Goal: Navigation & Orientation: Understand site structure

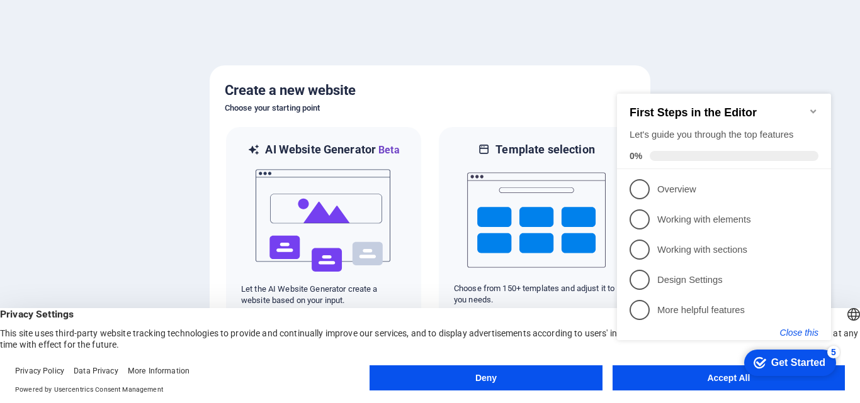
click at [791, 333] on button "Close this" at bounding box center [799, 333] width 38 height 10
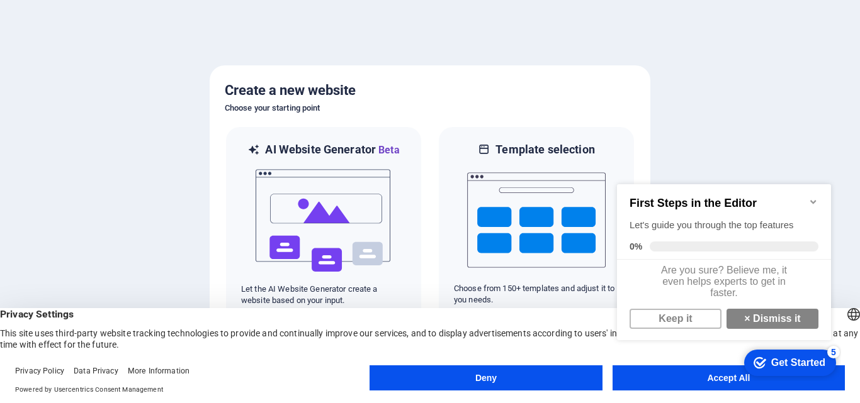
click at [677, 378] on div "checkmark Get Started 5 First Steps in the Editor Let's guide you through the t…" at bounding box center [726, 274] width 229 height 213
click at [679, 377] on div "checkmark Get Started 5 First Steps in the Editor Let's guide you through the t…" at bounding box center [726, 274] width 229 height 213
click at [684, 327] on link "Keep it" at bounding box center [675, 319] width 92 height 20
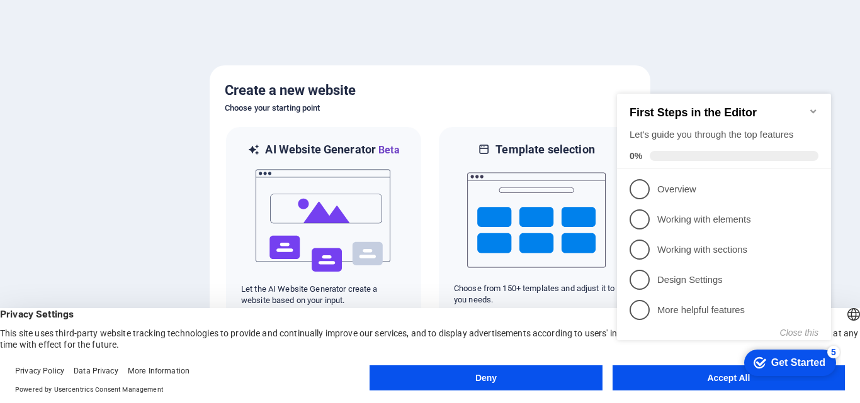
click at [634, 379] on div "checkmark Get Started 5 First Steps in the Editor Let's guide you through the t…" at bounding box center [726, 229] width 229 height 306
click at [718, 376] on div "checkmark Get Started 5 First Steps in the Editor Let's guide you through the t…" at bounding box center [726, 229] width 229 height 306
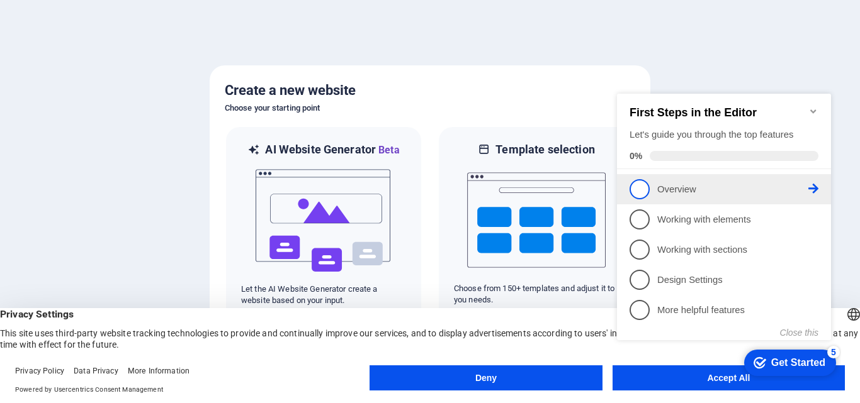
click at [669, 193] on p "Overview - incomplete" at bounding box center [732, 189] width 151 height 13
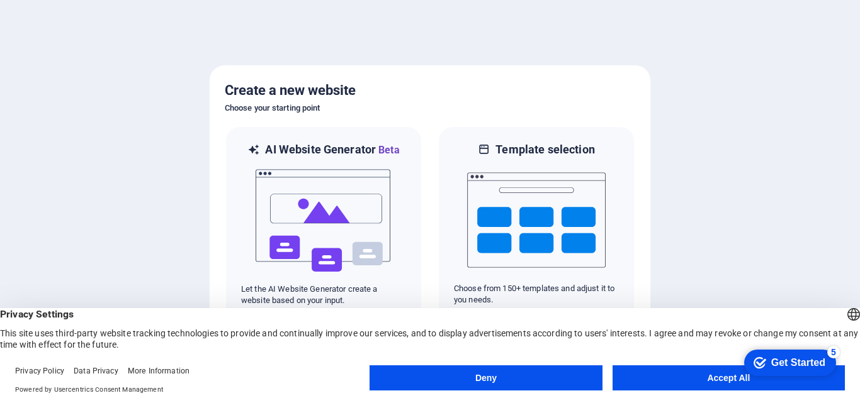
click at [717, 380] on button "Accept All" at bounding box center [728, 378] width 232 height 25
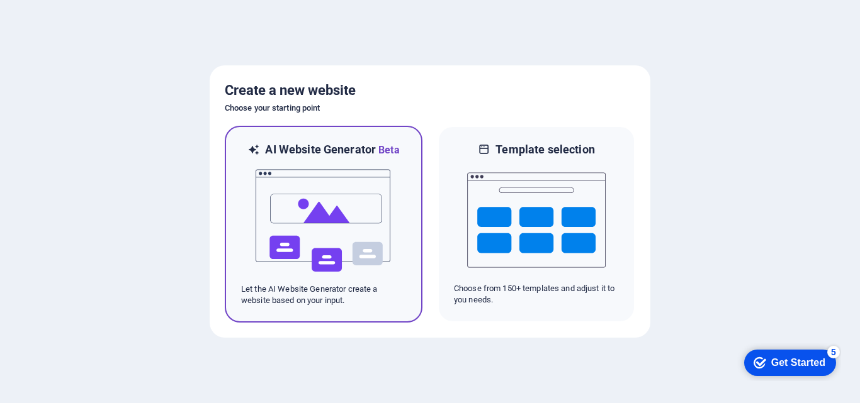
click at [358, 154] on h6 "AI Website Generator Beta" at bounding box center [332, 150] width 134 height 16
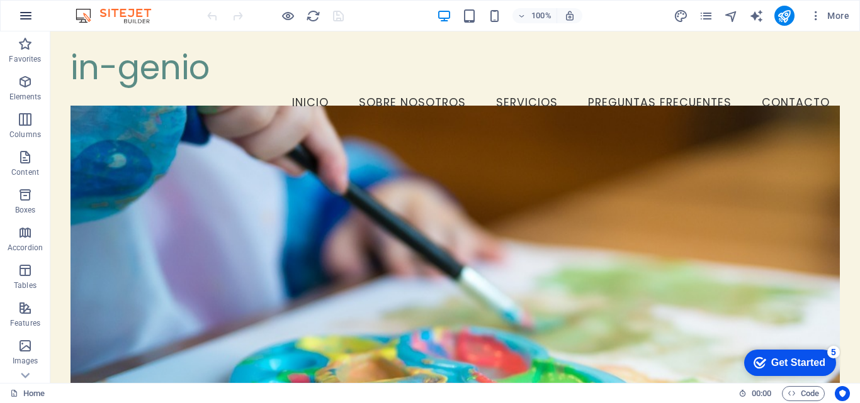
click at [25, 16] on icon "button" at bounding box center [25, 15] width 15 height 15
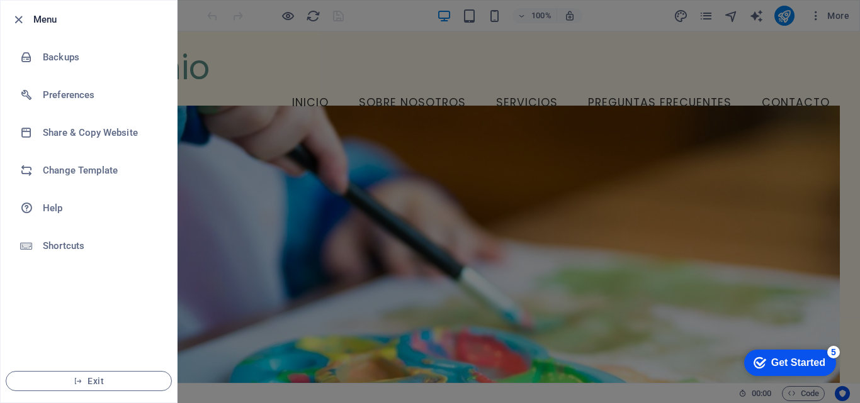
click at [827, 16] on div at bounding box center [430, 201] width 860 height 403
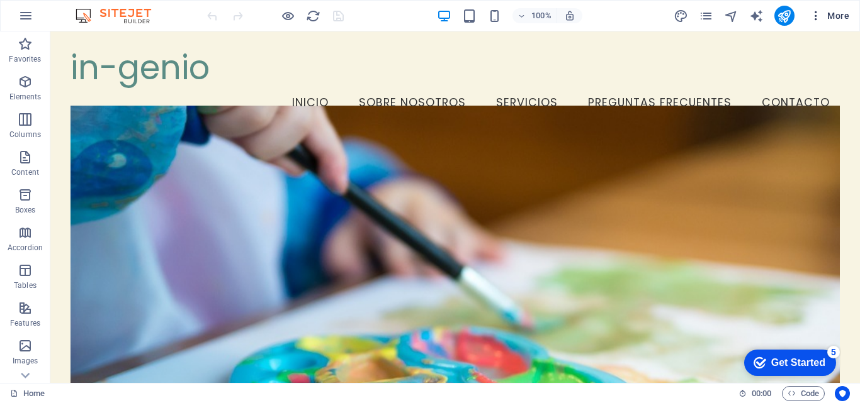
click at [837, 19] on span "More" at bounding box center [829, 15] width 40 height 13
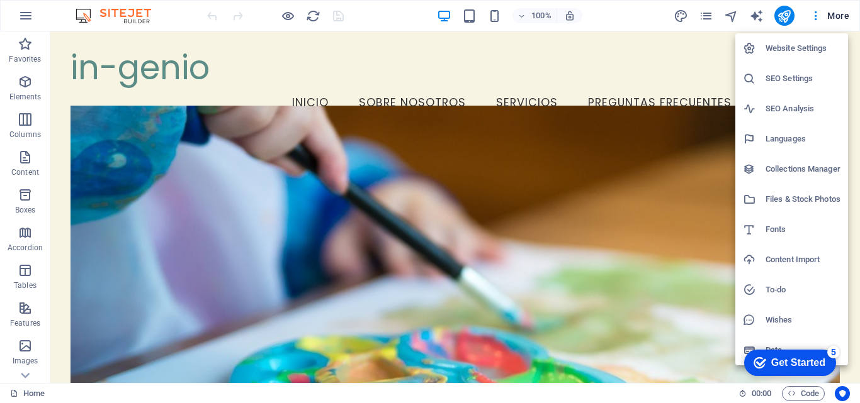
click at [451, 97] on div at bounding box center [430, 201] width 860 height 403
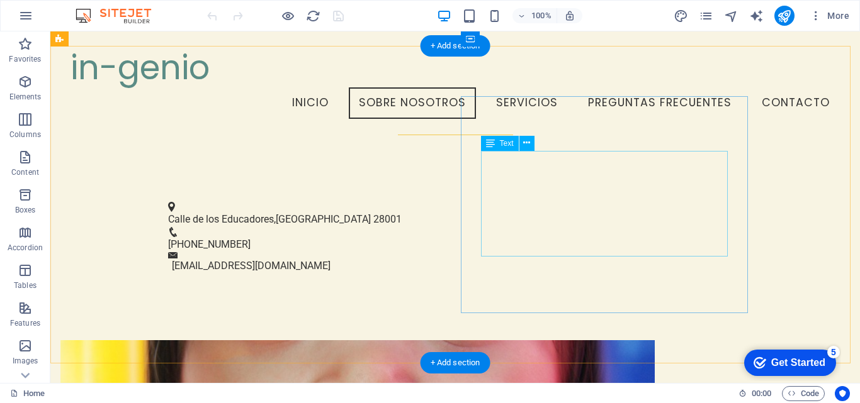
scroll to position [328, 0]
